Goal: Information Seeking & Learning: Understand process/instructions

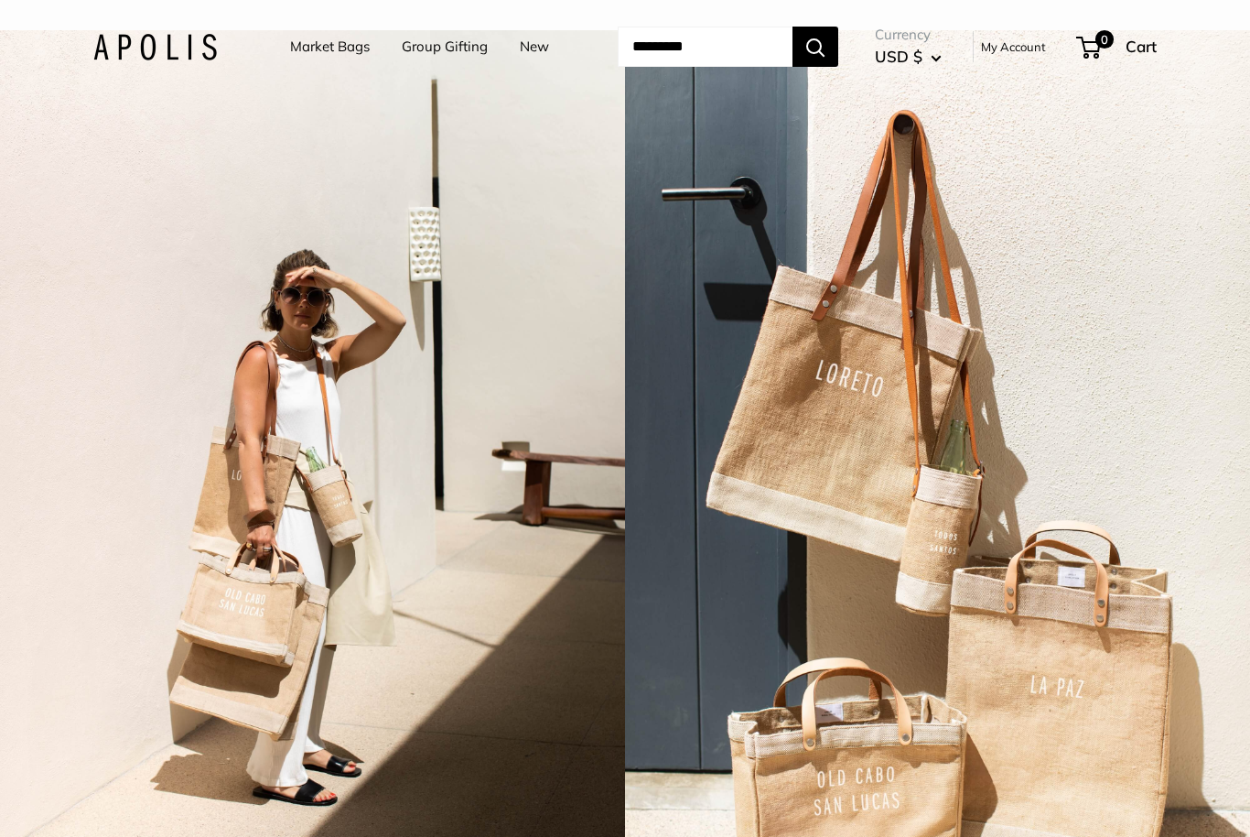
click at [306, 44] on link "Market Bags" at bounding box center [330, 47] width 80 height 26
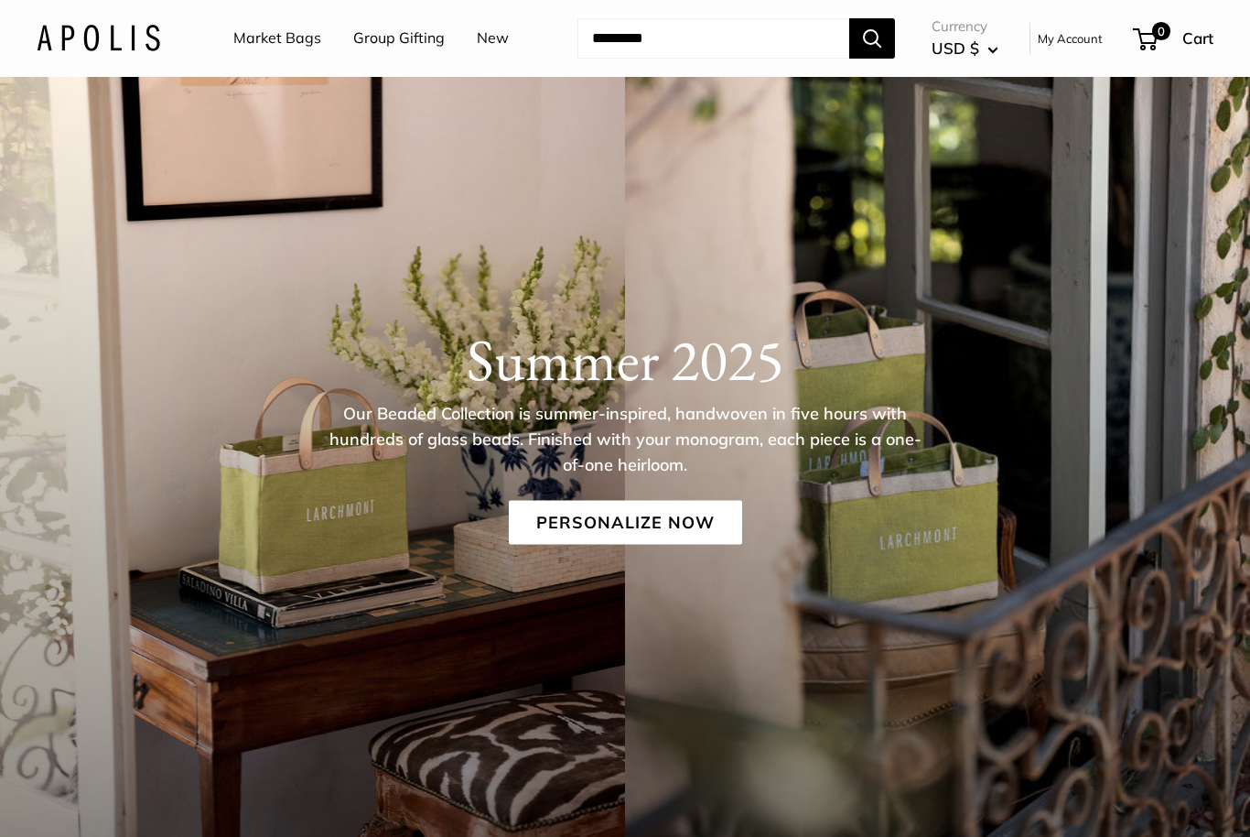
click at [1069, 32] on link "My Account" at bounding box center [1070, 38] width 65 height 22
click at [118, 33] on img at bounding box center [99, 38] width 124 height 27
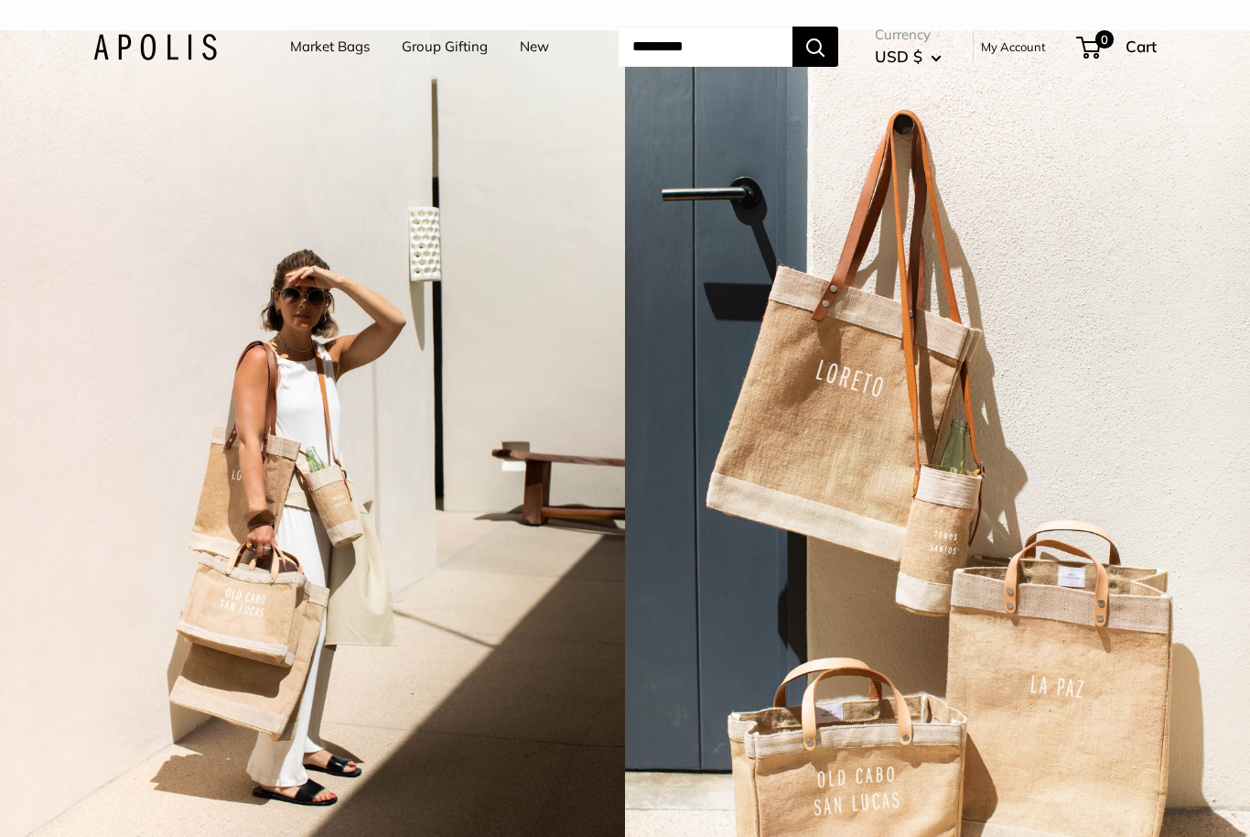
click at [734, 43] on input "Search..." at bounding box center [705, 47] width 175 height 40
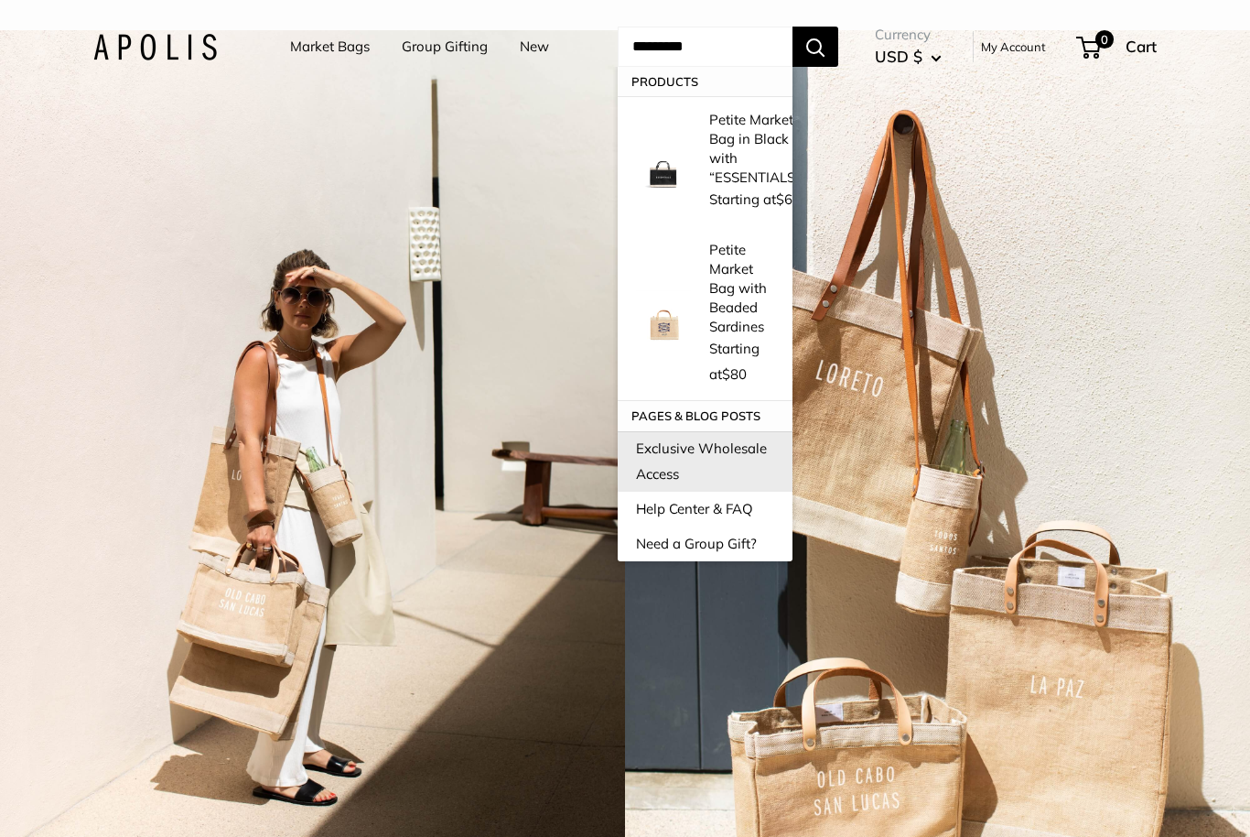
type input "*********"
click at [733, 431] on link "Exclusive Wholesale Access" at bounding box center [705, 461] width 175 height 60
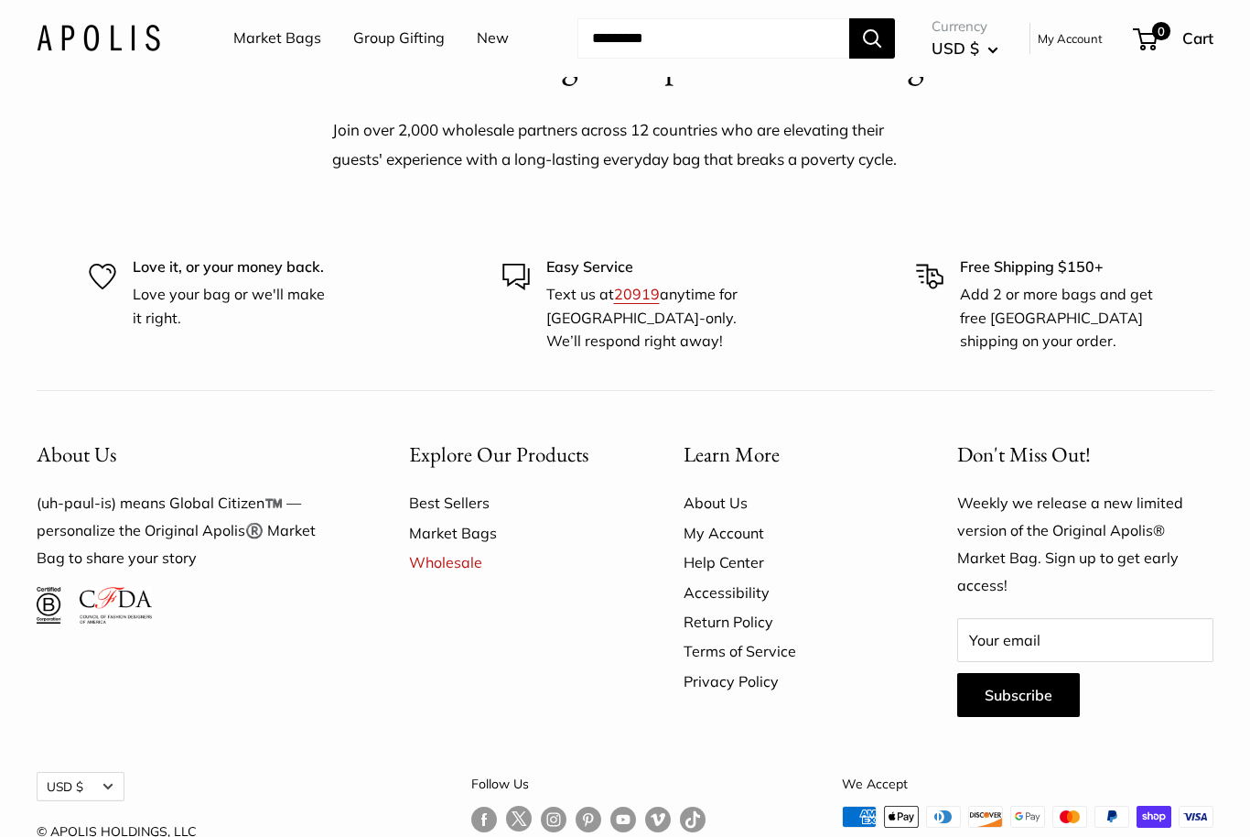
scroll to position [193, 0]
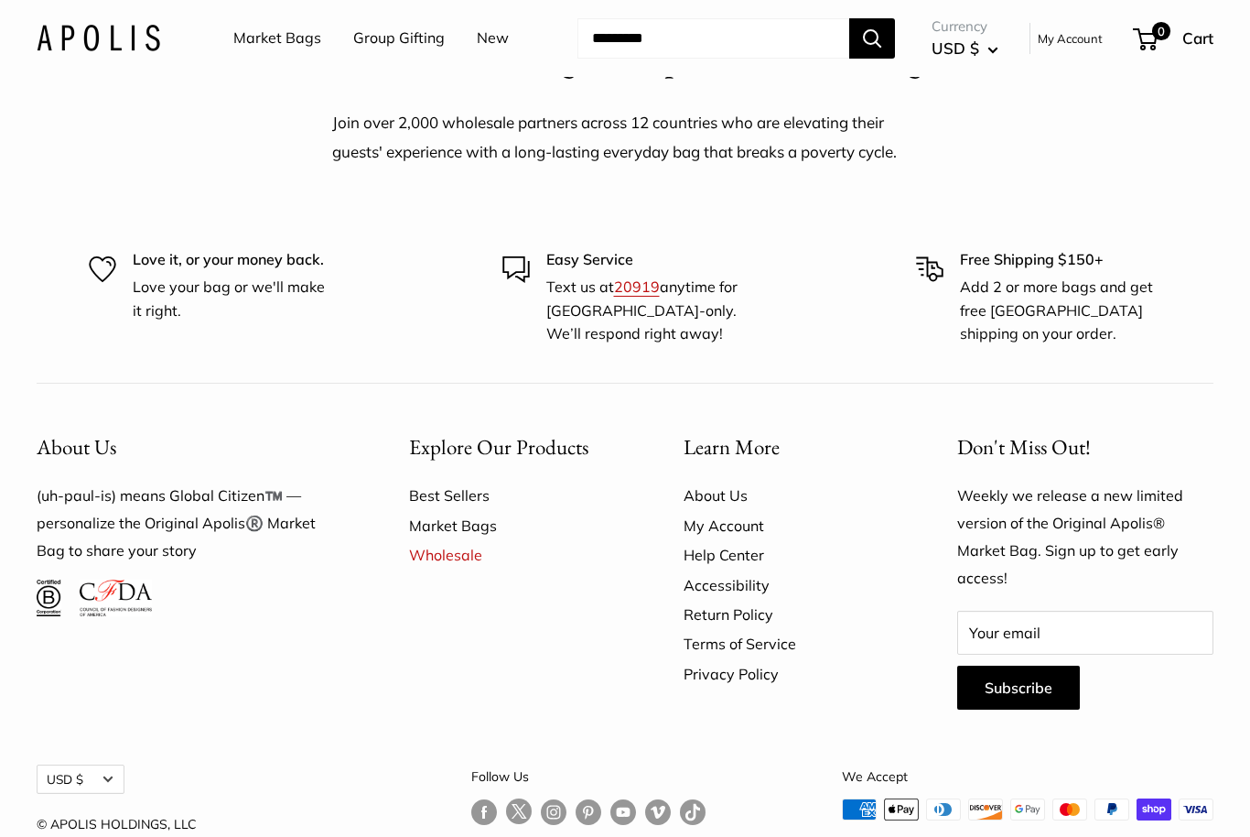
click at [732, 497] on link "About Us" at bounding box center [789, 495] width 211 height 29
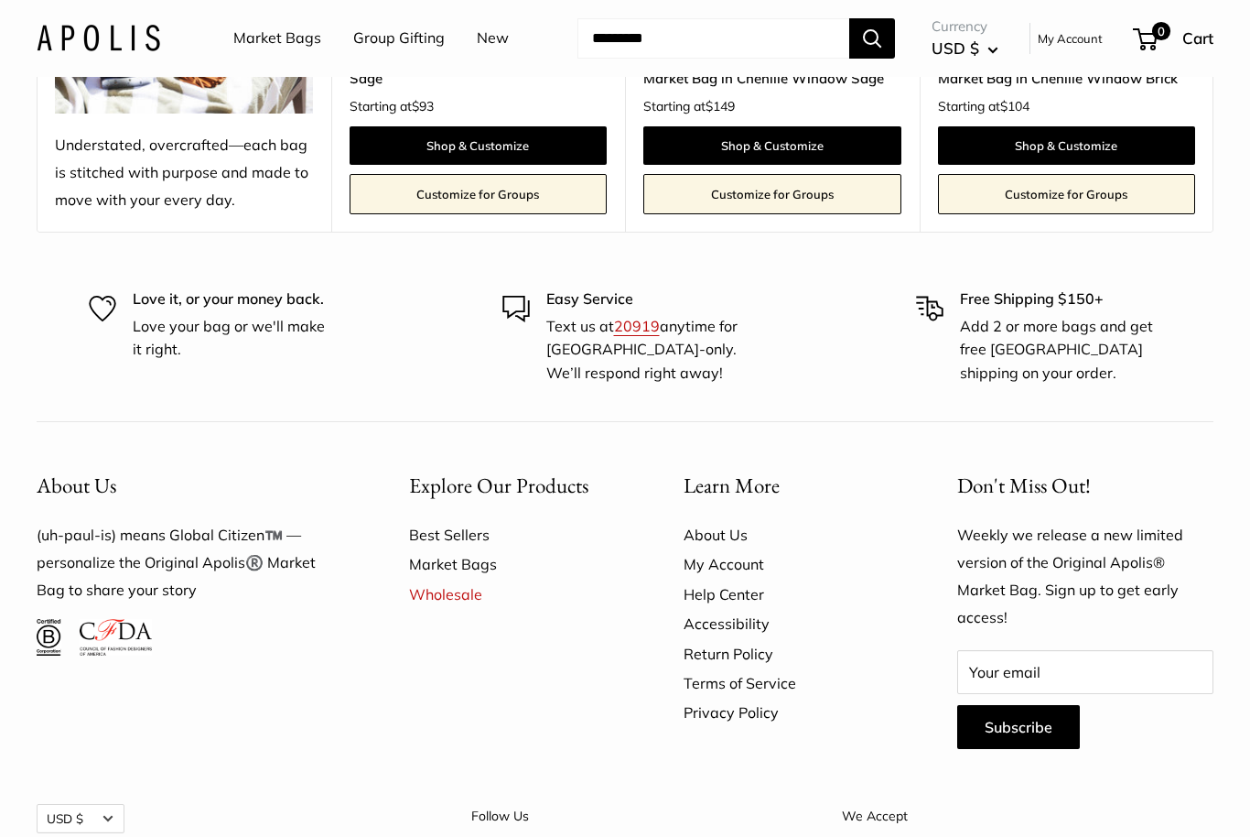
scroll to position [4722, 0]
click at [738, 610] on link "Accessibility" at bounding box center [789, 624] width 211 height 29
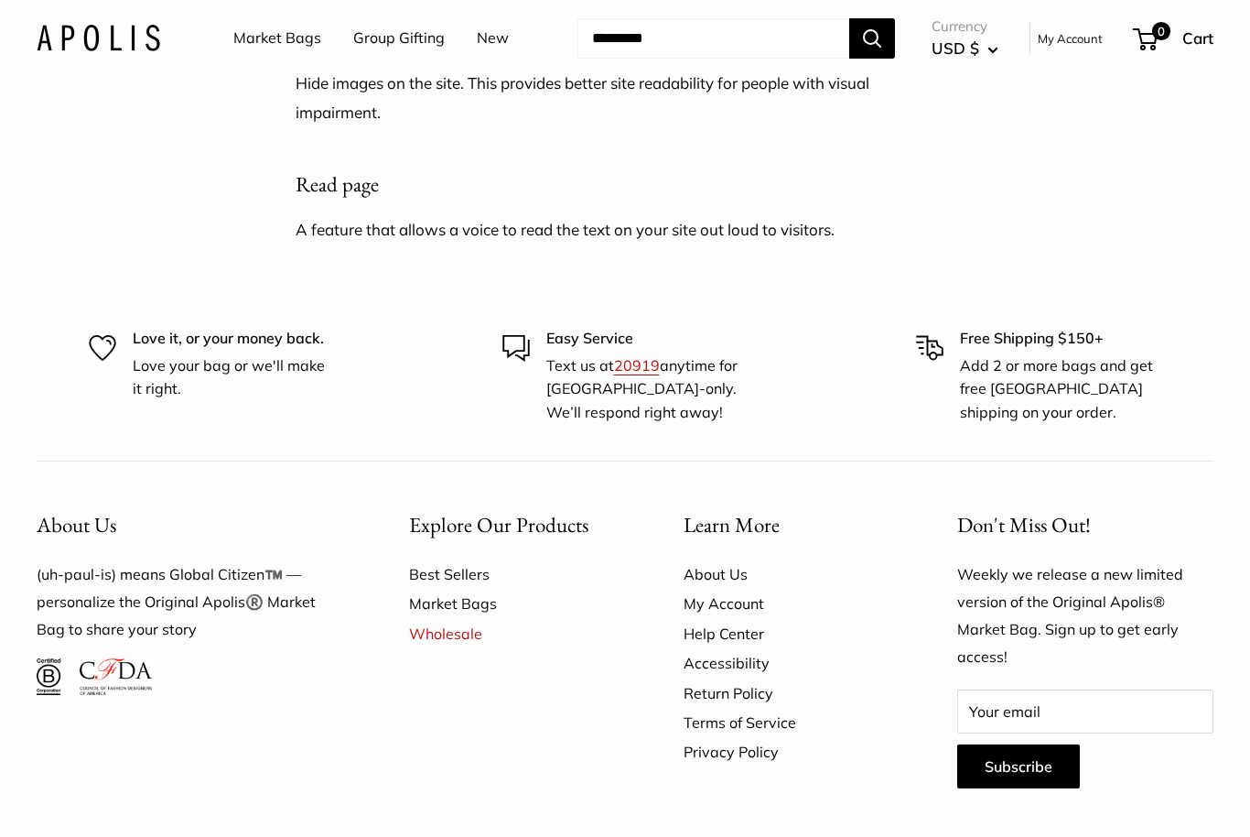
scroll to position [2973, 0]
click at [769, 619] on link "Help Center" at bounding box center [789, 633] width 211 height 29
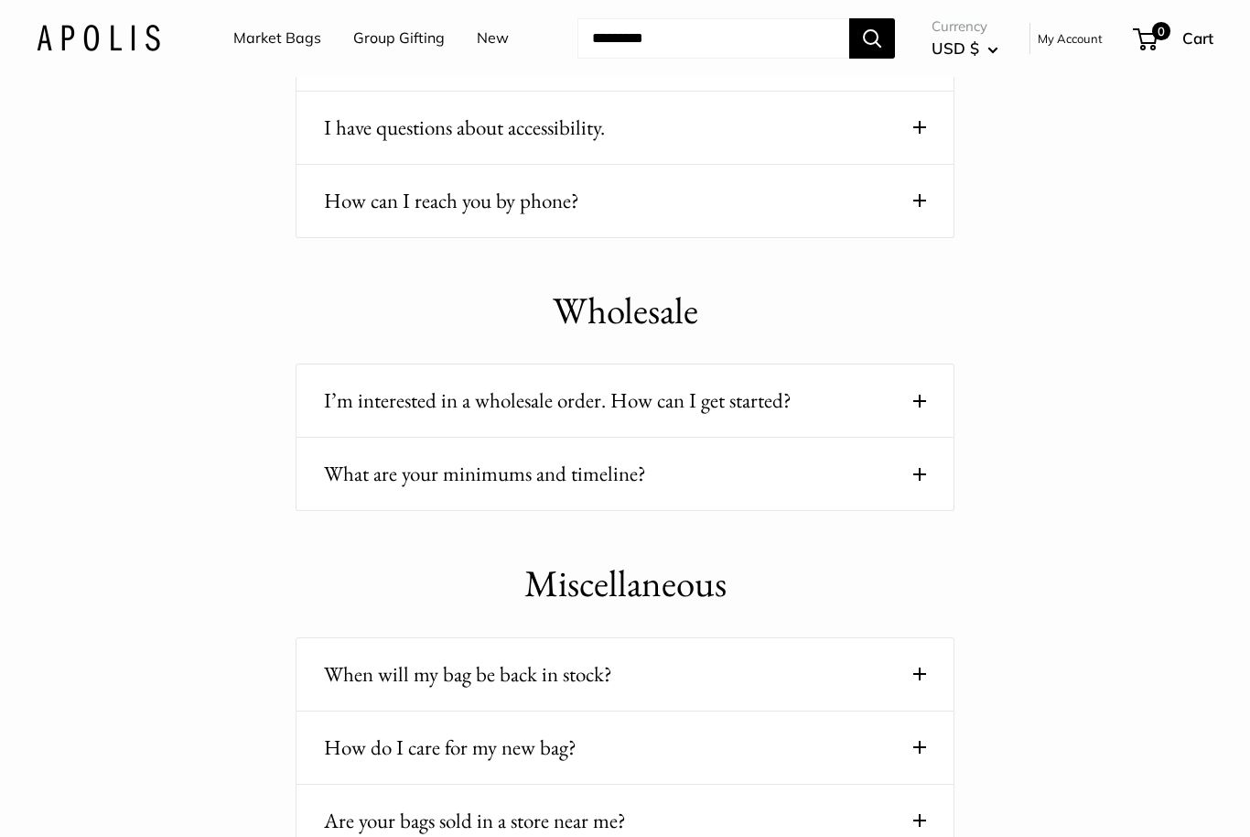
scroll to position [2113, 0]
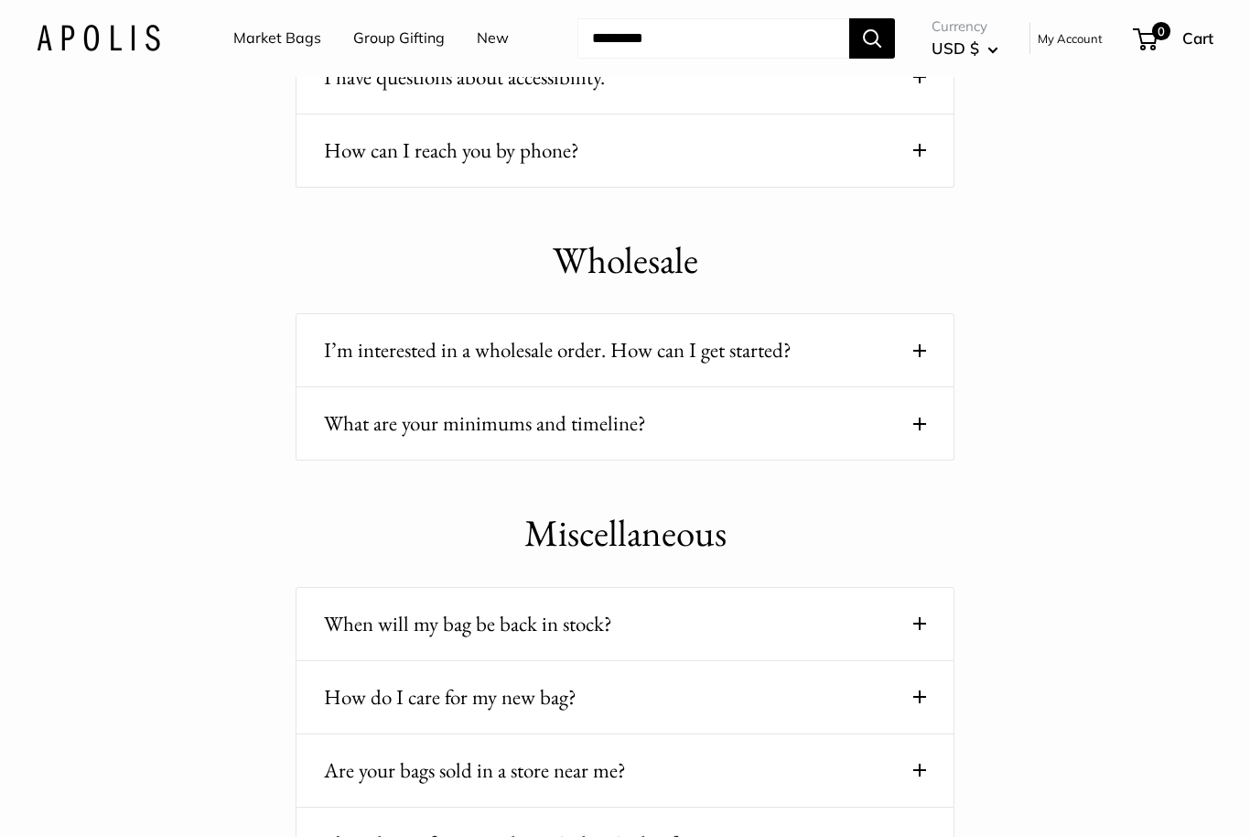
click at [734, 354] on button "I’m interested in a wholesale order. How can I get started?" at bounding box center [625, 350] width 602 height 36
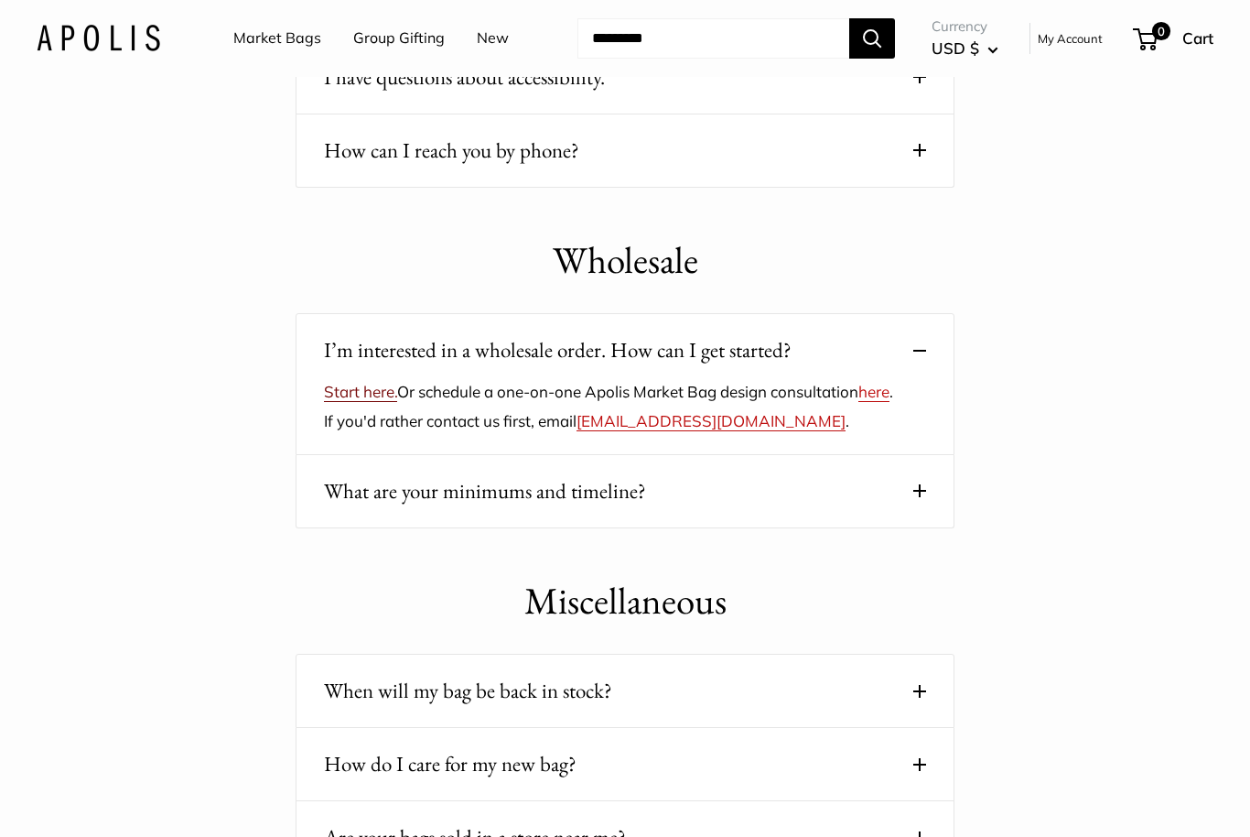
click at [385, 384] on link "Start here." at bounding box center [360, 391] width 73 height 19
